Goal: Check status: Check status

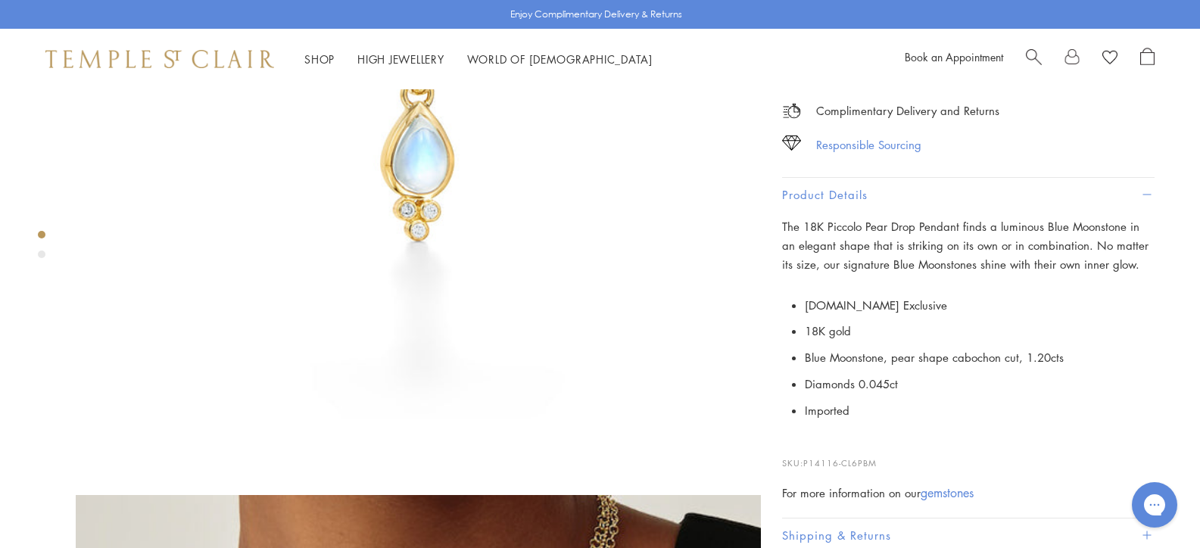
scroll to position [303, 0]
click at [1004, 345] on li "Blue Moonstone, pear shape cabochon cut, 1.20cts" at bounding box center [980, 358] width 350 height 27
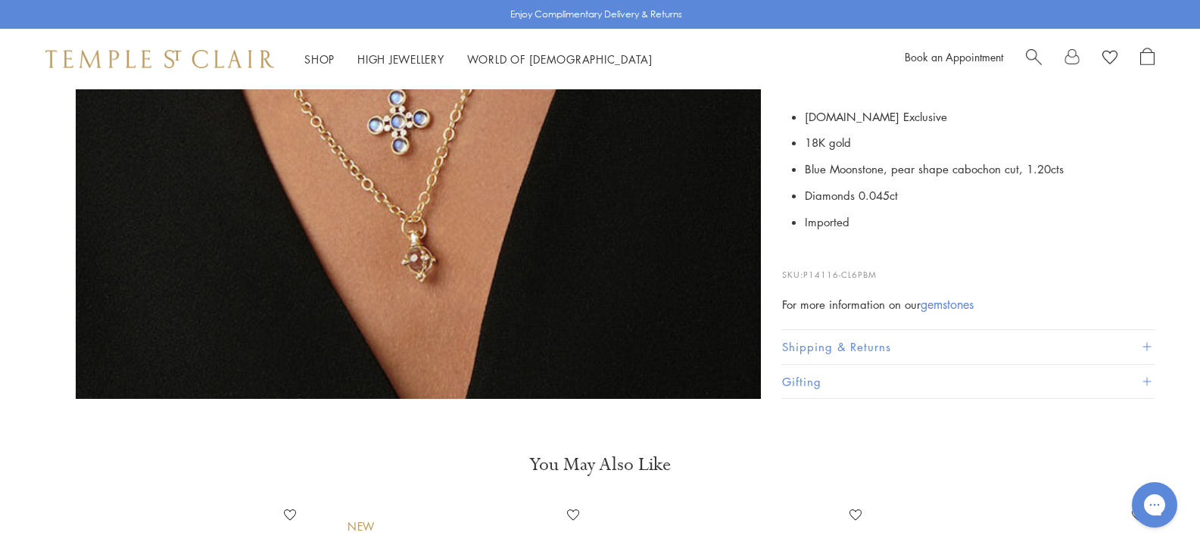
scroll to position [1136, 0]
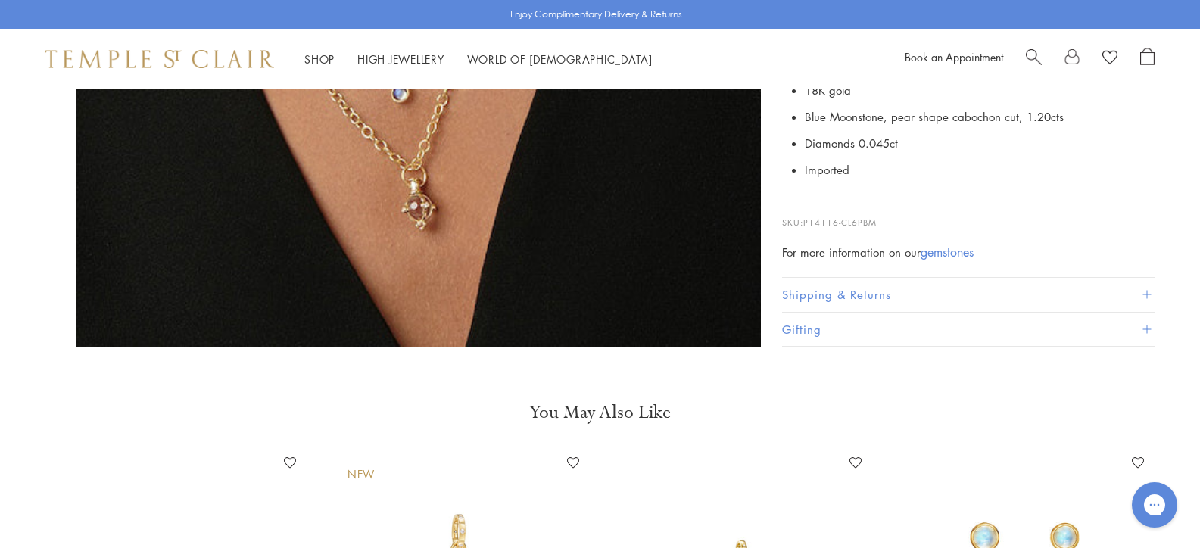
click at [1070, 63] on link at bounding box center [1072, 59] width 15 height 23
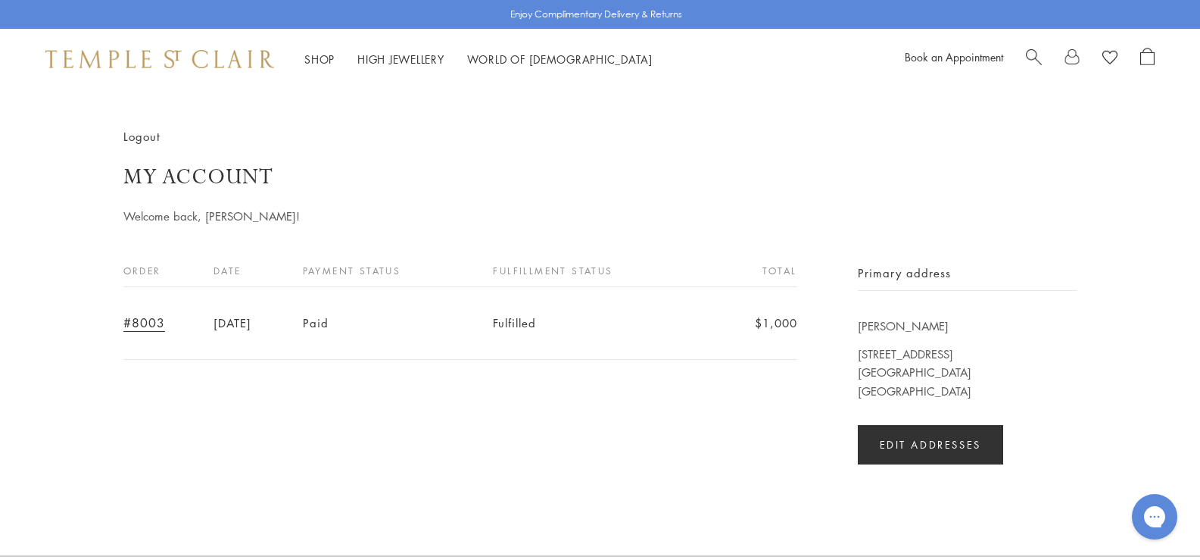
drag, startPoint x: 119, startPoint y: 317, endPoint x: 816, endPoint y: 306, distance: 697.6
click at [816, 306] on div "Logout My account Welcome back, LORRAINE! Order Date Payment status Fulfillment…" at bounding box center [600, 295] width 1075 height 337
copy div
click at [373, 136] on header "Logout My account Welcome back, LORRAINE!" at bounding box center [600, 176] width 954 height 98
click at [142, 327] on link "#8003" at bounding box center [144, 322] width 42 height 17
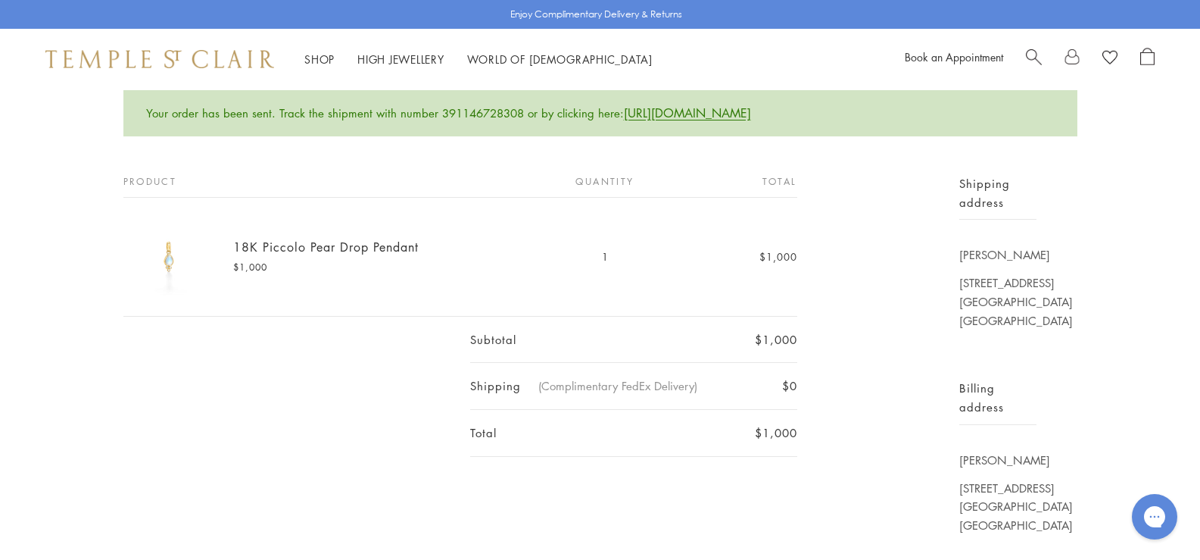
scroll to position [151, 0]
drag, startPoint x: 818, startPoint y: 428, endPoint x: 150, endPoint y: 231, distance: 696.4
click at [150, 231] on div "Product Quantity Total 18K Piccolo Pear Drop Pendant $1,000 1 $1,000 Subtotal $…" at bounding box center [600, 355] width 954 height 360
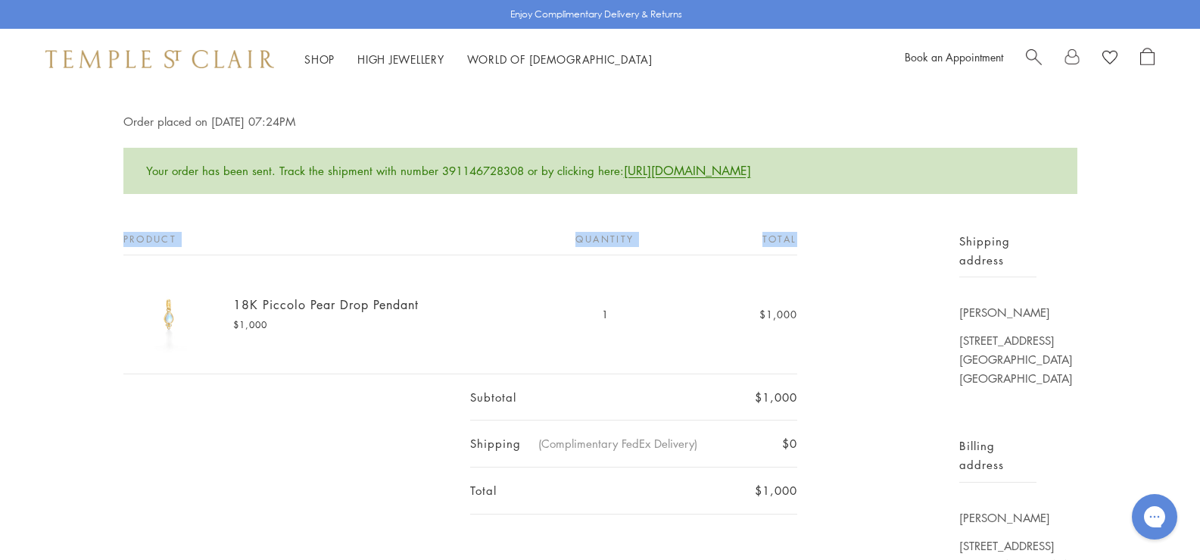
scroll to position [76, 0]
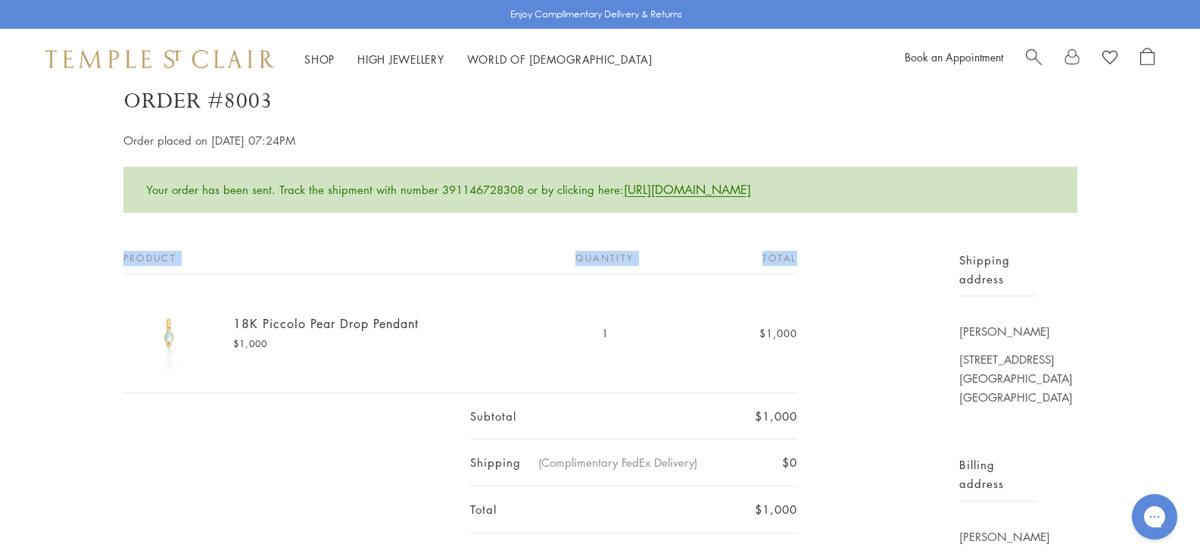
click at [339, 410] on td at bounding box center [297, 416] width 348 height 47
drag, startPoint x: 227, startPoint y: 320, endPoint x: 423, endPoint y: 329, distance: 195.6
click at [423, 329] on td "18K Piccolo Pear Drop Pendant $1,000" at bounding box center [297, 333] width 348 height 119
copy link "18K Piccolo Pear Drop Pendant"
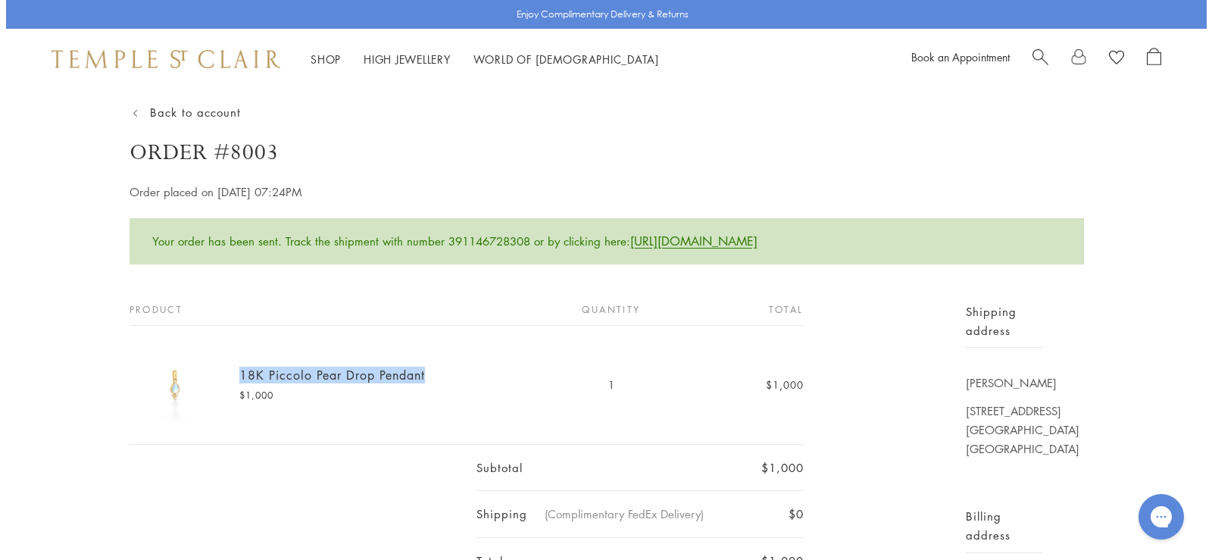
scroll to position [0, 0]
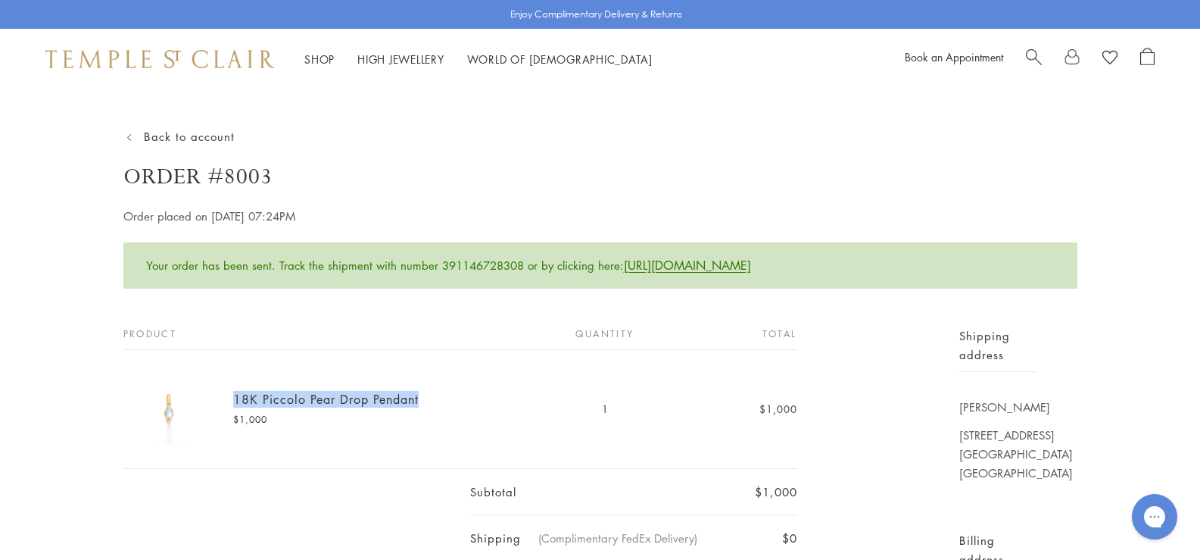
click at [1030, 56] on span "Search" at bounding box center [1034, 56] width 16 height 16
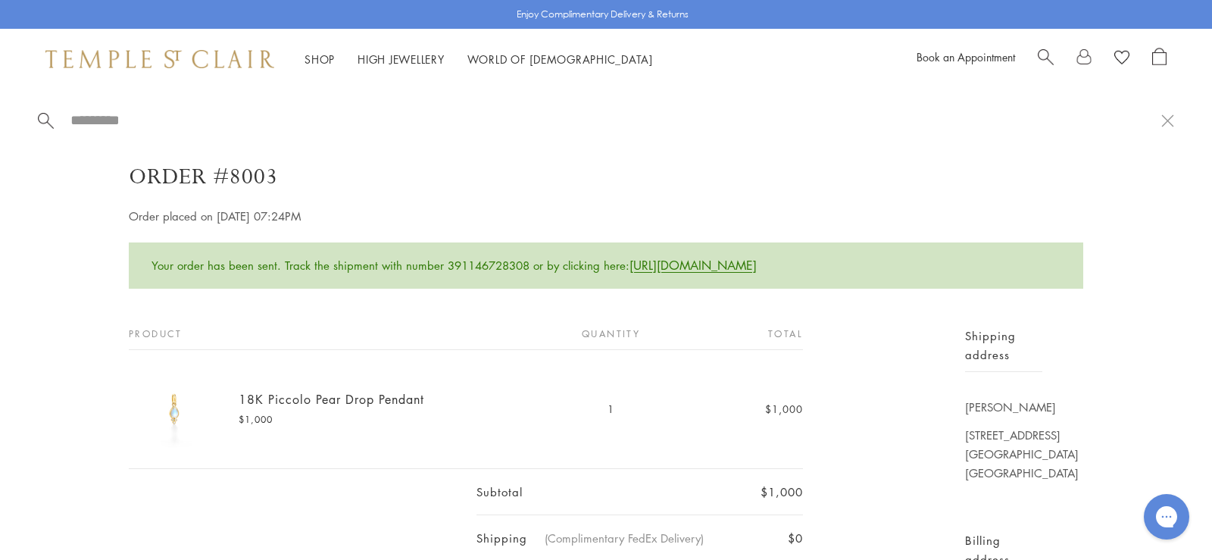
click at [87, 117] on input "search" at bounding box center [615, 119] width 1092 height 17
paste input "**********"
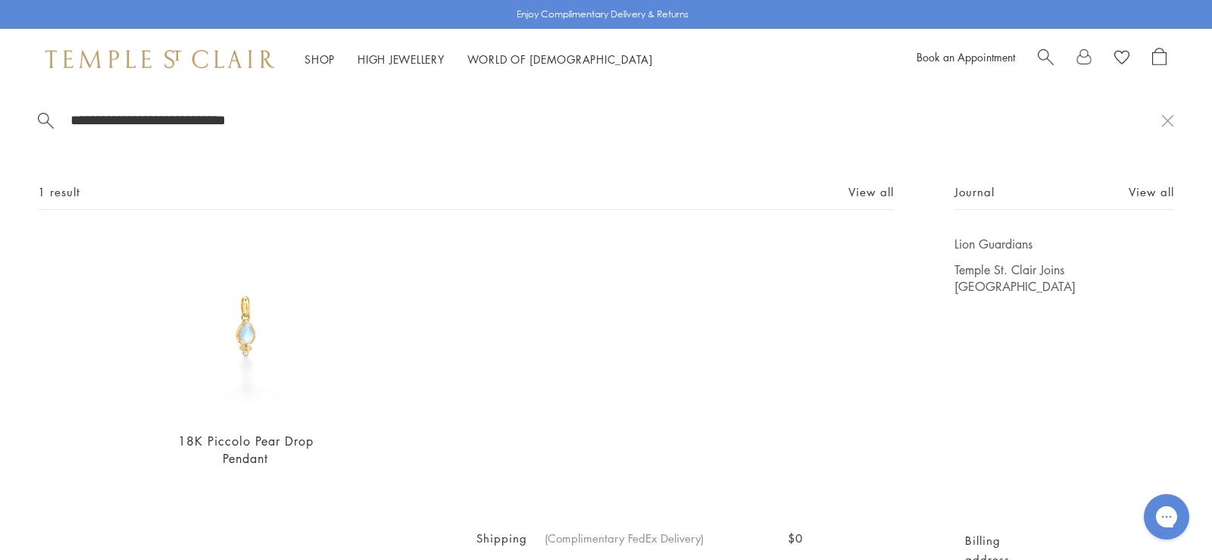
type input "**********"
click at [58, 193] on span "1 result" at bounding box center [59, 192] width 42 height 19
click at [46, 120] on span at bounding box center [46, 118] width 16 height 15
click at [406, 276] on link "Royal Blue Moonstone" at bounding box center [437, 275] width 188 height 17
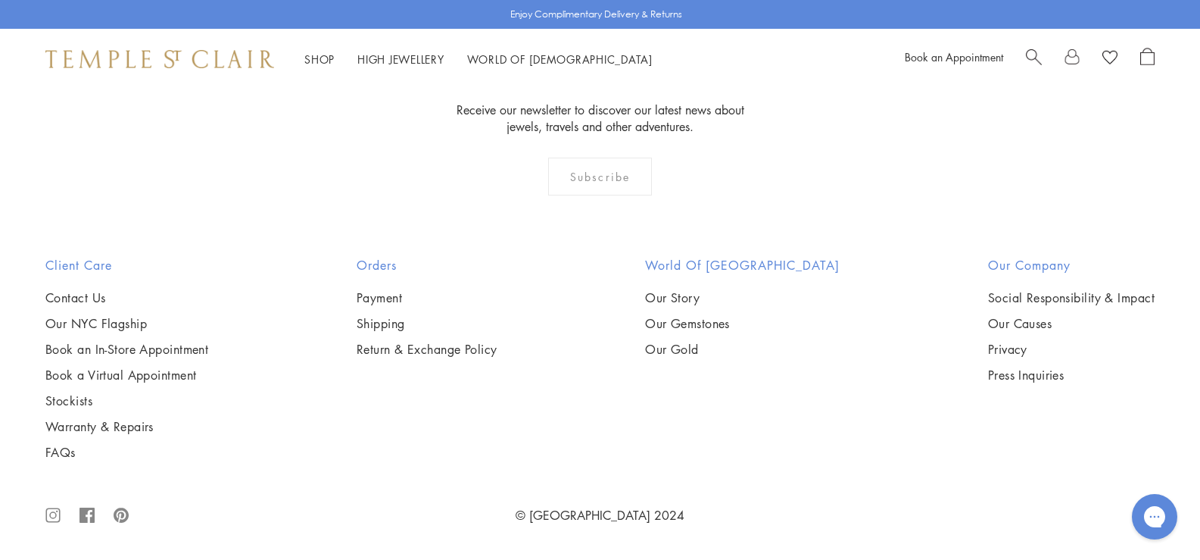
scroll to position [8255, 0]
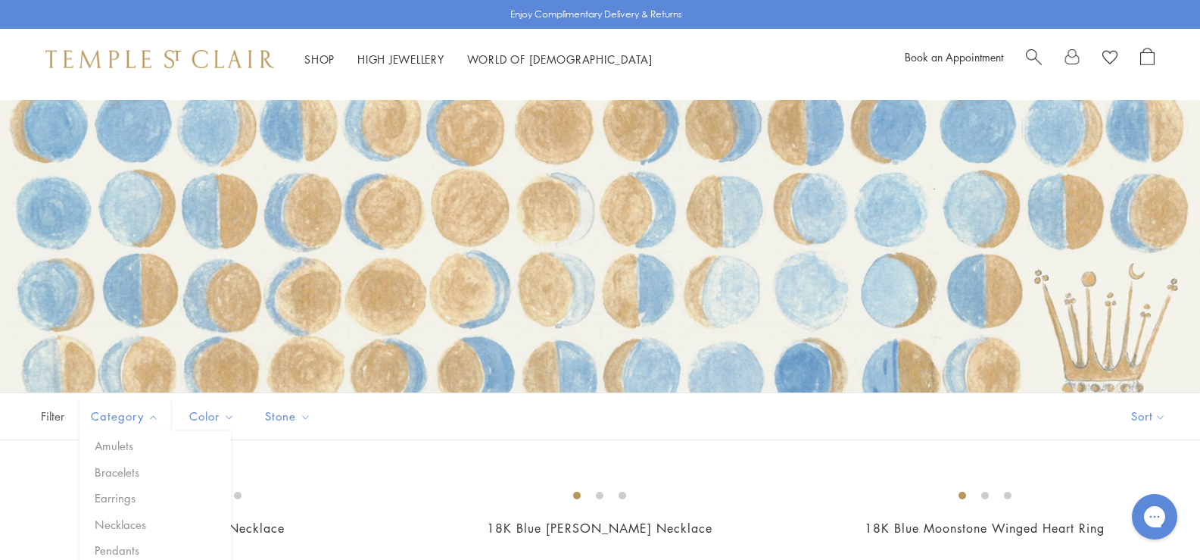
scroll to position [76, 0]
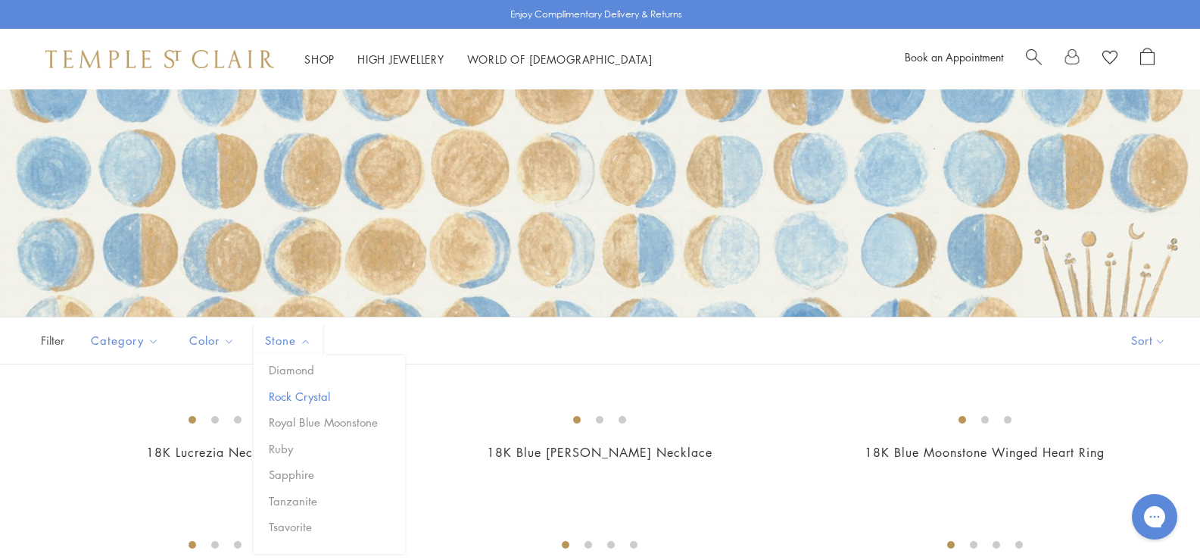
click at [298, 392] on button "Rock Crystal" at bounding box center [335, 396] width 140 height 17
